Goal: Find specific page/section: Find specific page/section

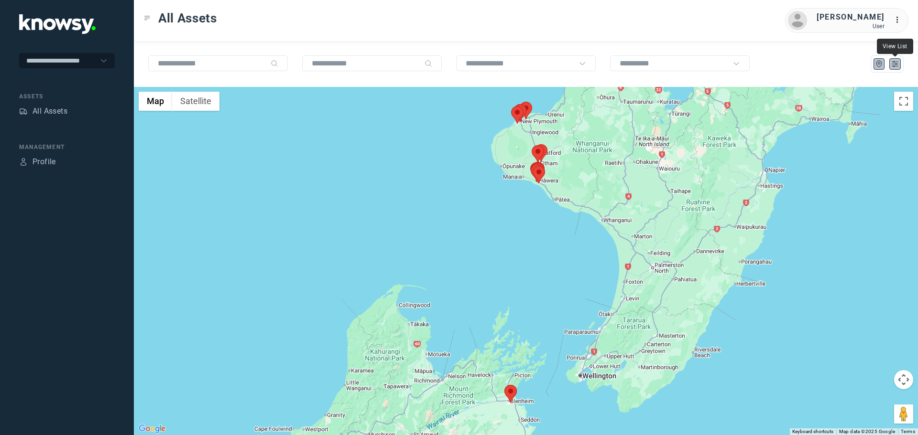
click at [892, 65] on icon "List" at bounding box center [894, 64] width 9 height 9
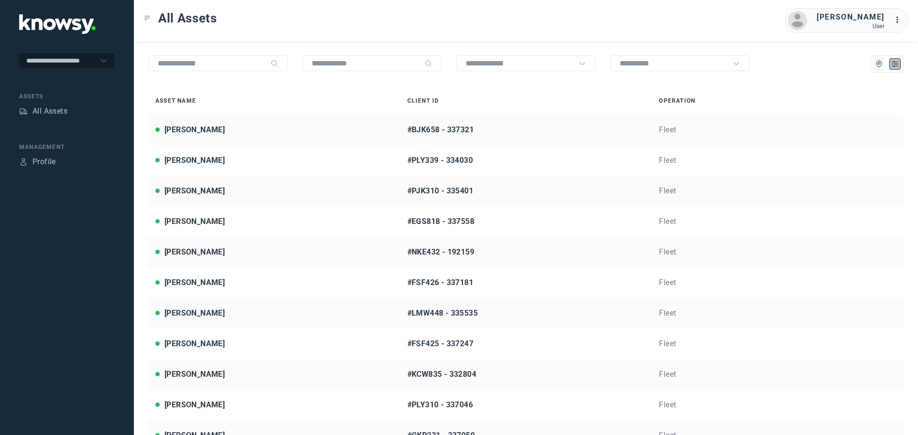
click at [299, 36] on div "All Assets [PERSON_NAME] User ..." at bounding box center [526, 20] width 784 height 41
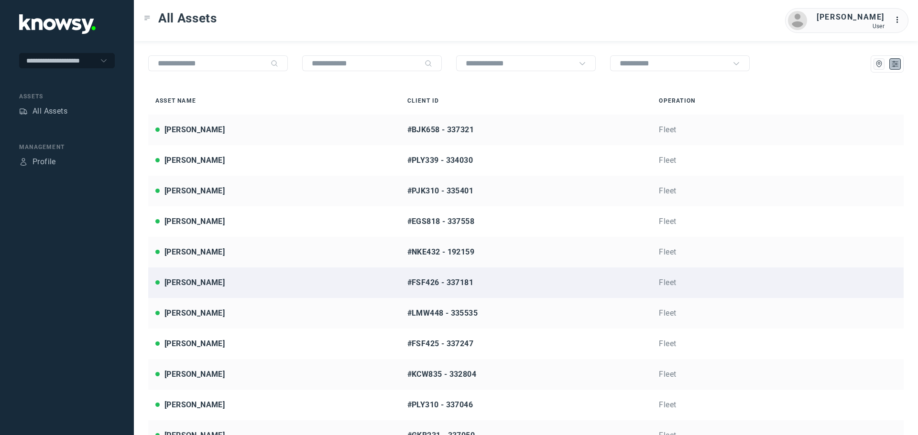
click at [239, 282] on div "[PERSON_NAME]" at bounding box center [274, 282] width 238 height 11
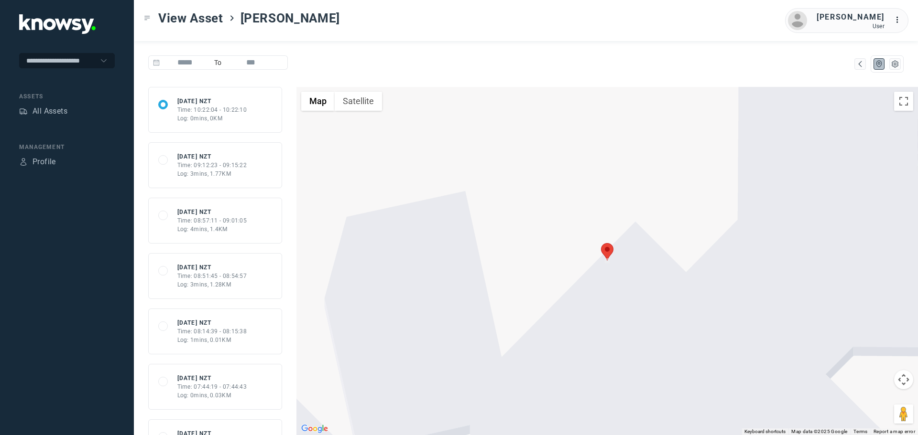
click at [360, 114] on div at bounding box center [606, 261] width 621 height 348
click at [364, 104] on button "Satellite" at bounding box center [358, 101] width 47 height 19
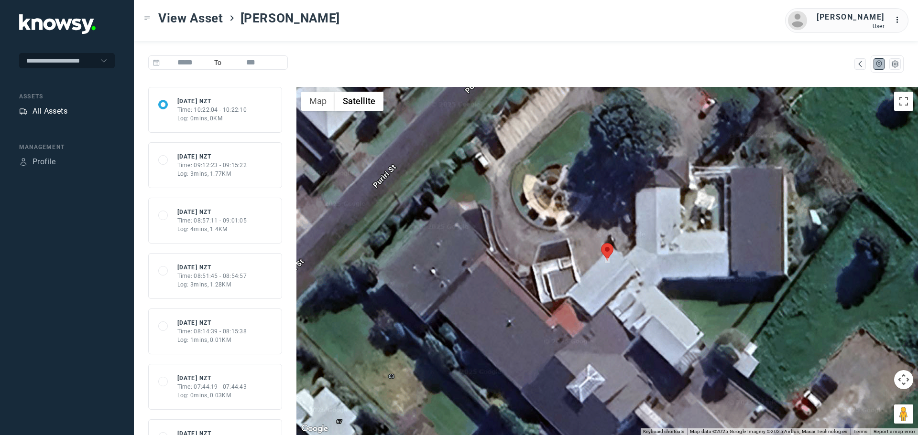
click at [47, 109] on div "All Assets" at bounding box center [50, 111] width 35 height 11
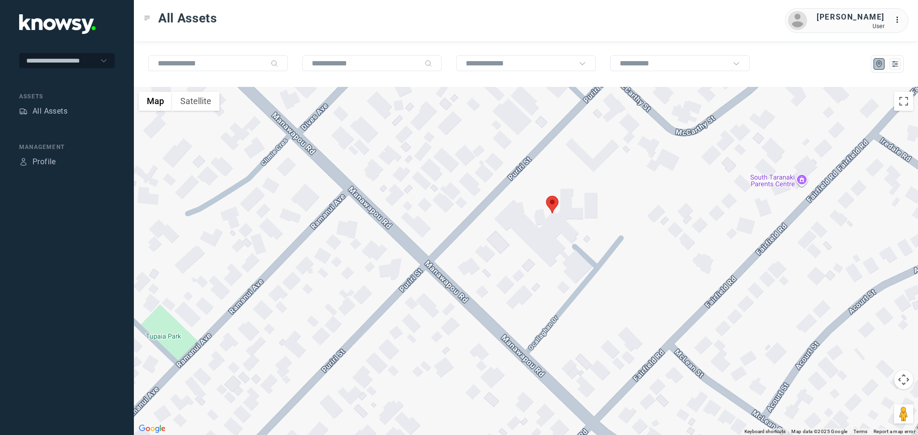
click at [546, 196] on area at bounding box center [546, 196] width 0 height 0
click at [553, 196] on span "View Asset" at bounding box center [543, 199] width 39 height 7
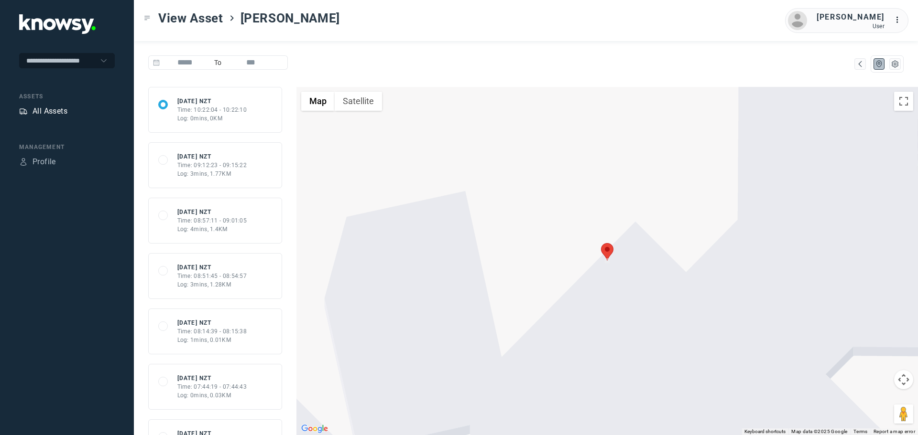
click at [62, 106] on div "All Assets" at bounding box center [50, 111] width 35 height 11
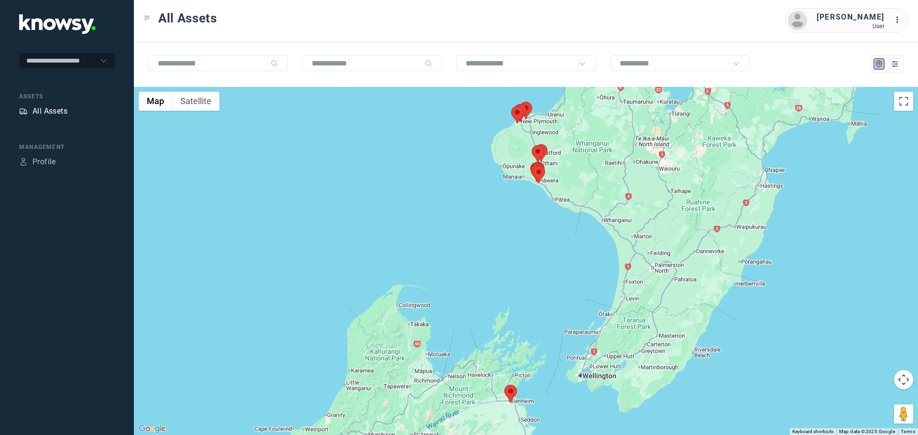
click at [54, 108] on div "All Assets" at bounding box center [50, 111] width 35 height 11
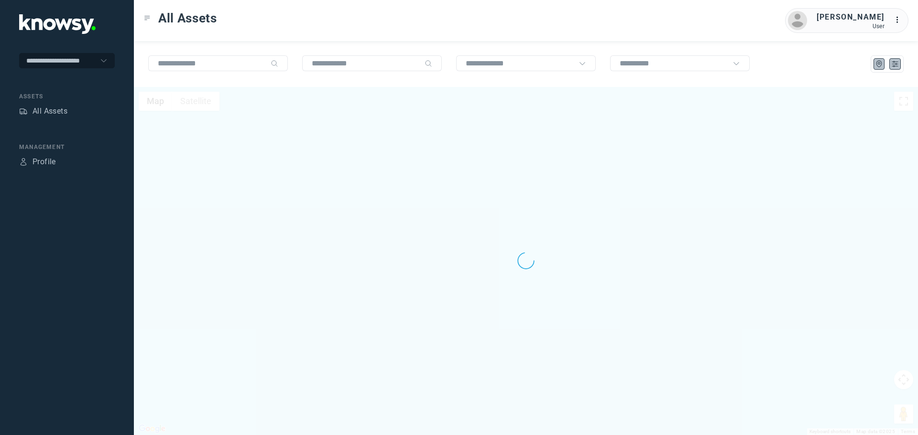
click at [894, 68] on icon "List" at bounding box center [894, 64] width 9 height 9
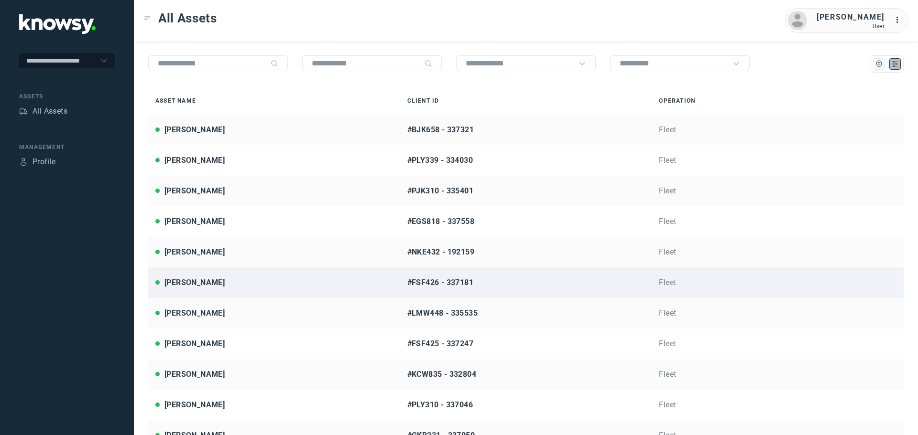
click at [207, 283] on div "[PERSON_NAME]" at bounding box center [274, 282] width 238 height 11
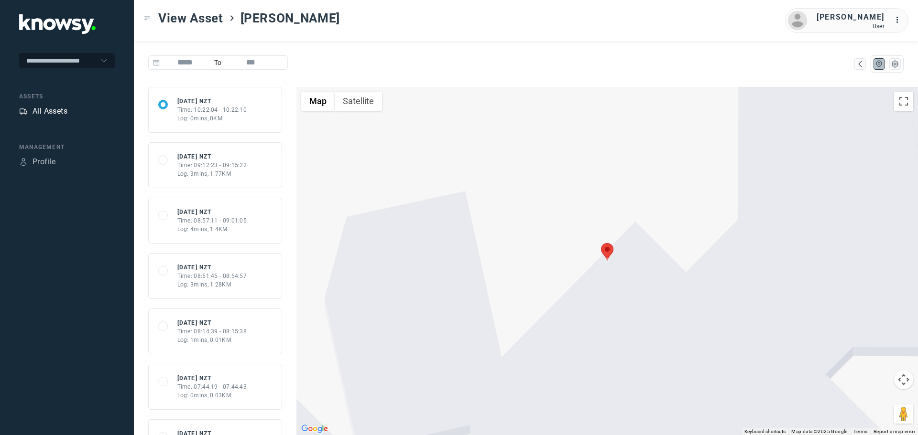
click at [48, 114] on div "All Assets" at bounding box center [50, 111] width 35 height 11
